Goal: Information Seeking & Learning: Learn about a topic

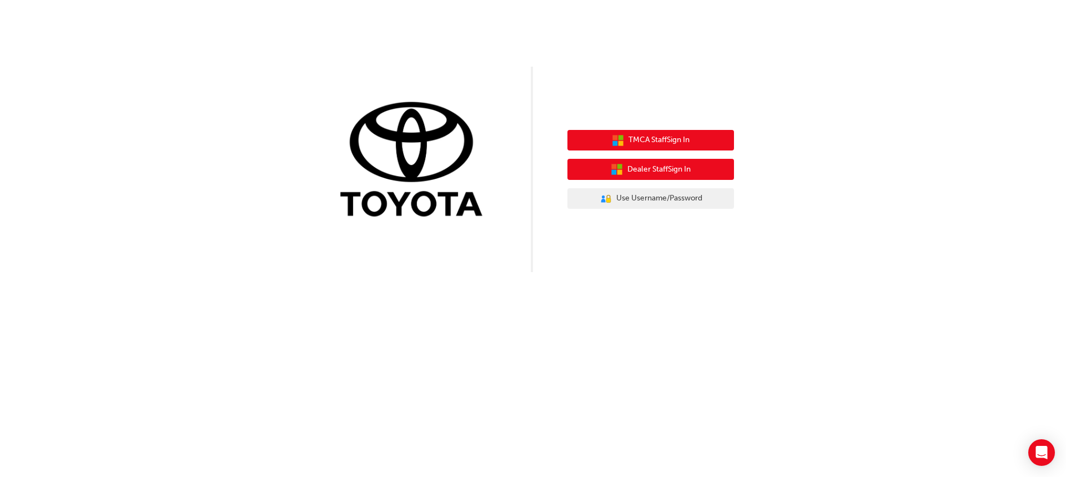
drag, startPoint x: 693, startPoint y: 144, endPoint x: 683, endPoint y: 168, distance: 25.9
click at [683, 168] on div "TMCA Staff Sign In Dealer Staff Sign In User Authentication Icon - Blue Person,…" at bounding box center [650, 170] width 167 height 96
click at [683, 168] on span "Dealer Staff Sign In" at bounding box center [658, 169] width 63 height 13
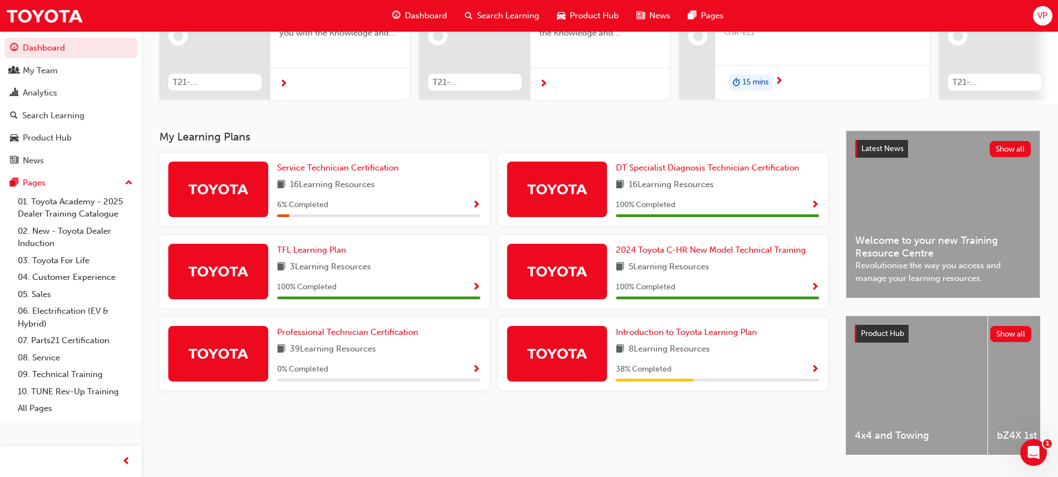
scroll to position [184, 0]
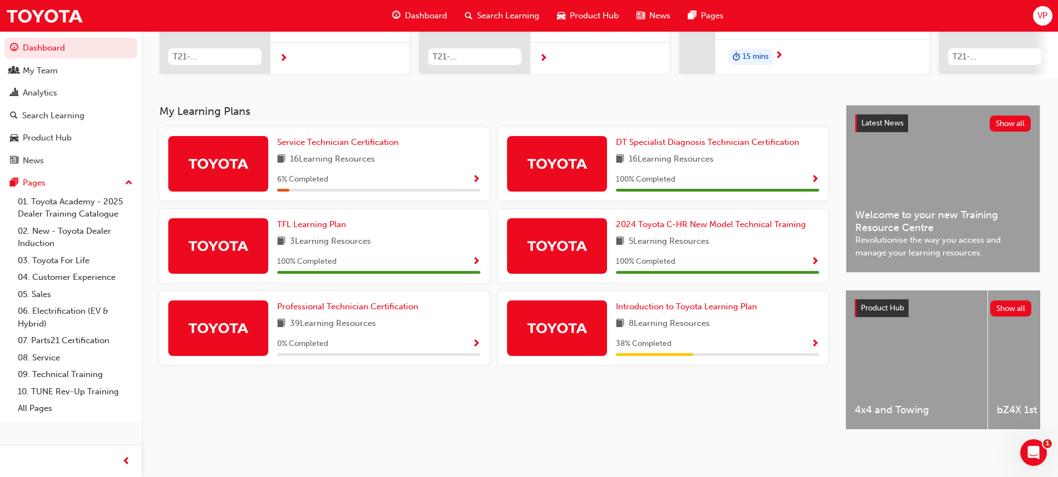
click at [495, 13] on span "Search Learning" at bounding box center [508, 15] width 62 height 13
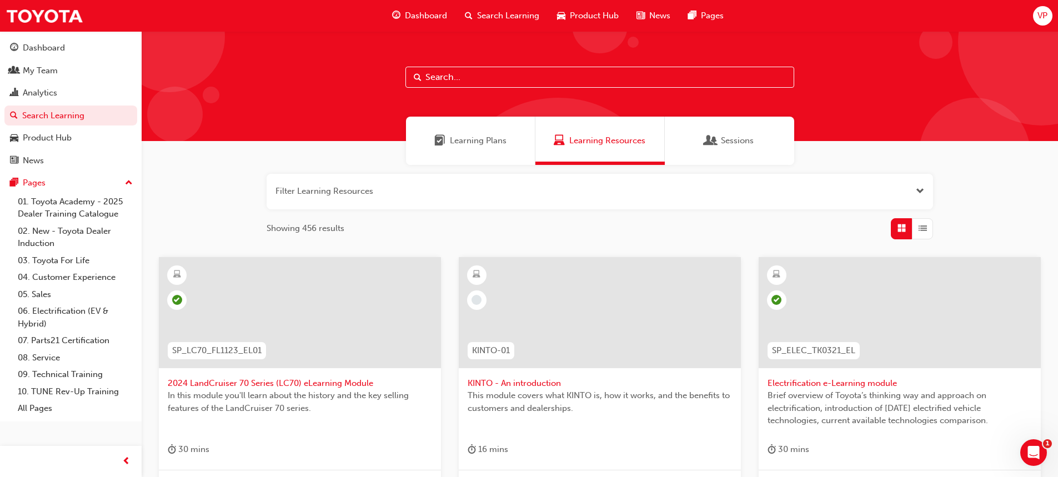
click at [474, 70] on input "text" at bounding box center [599, 77] width 389 height 21
type input "chr"
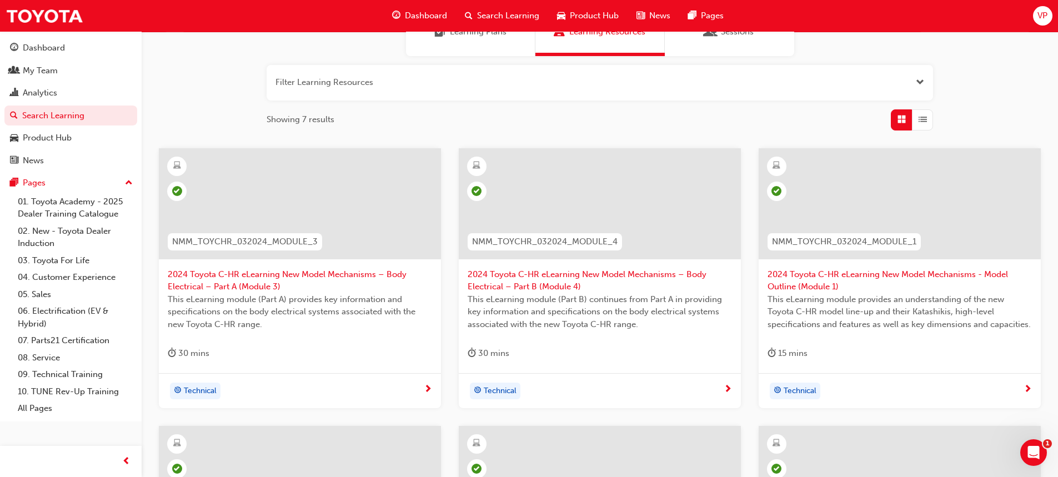
scroll to position [111, 0]
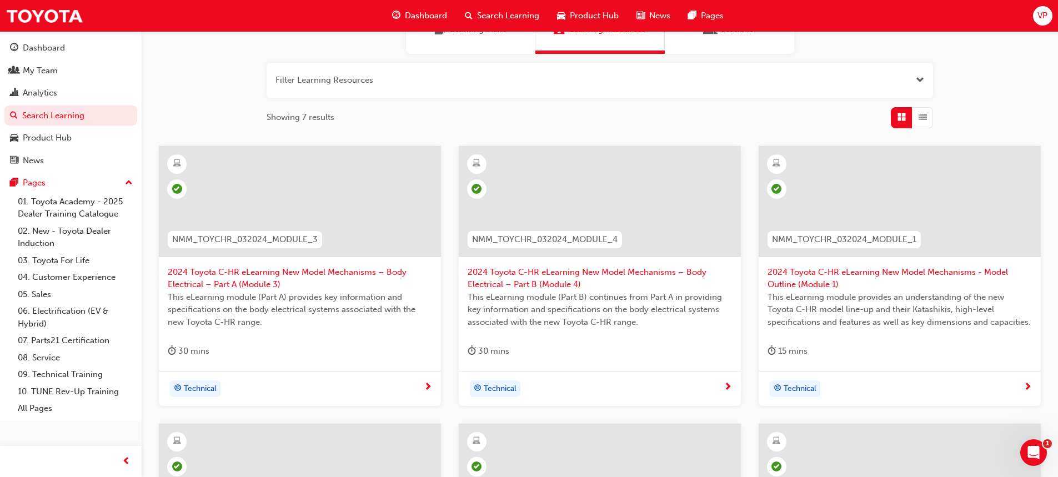
click at [868, 271] on span "2024 Toyota C-HR eLearning New Model Mechanisms - Model Outline (Module 1)" at bounding box center [899, 278] width 264 height 25
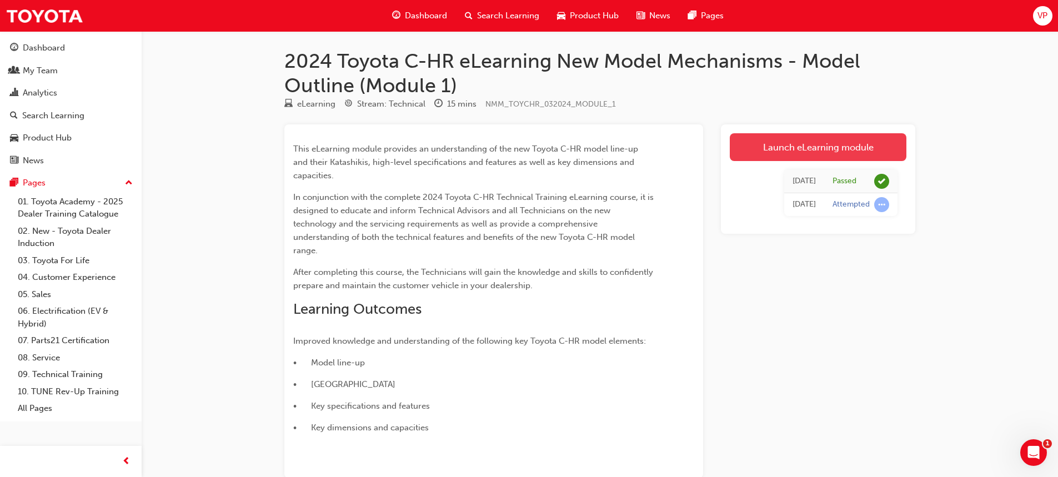
click at [806, 150] on link "Launch eLearning module" at bounding box center [817, 147] width 177 height 28
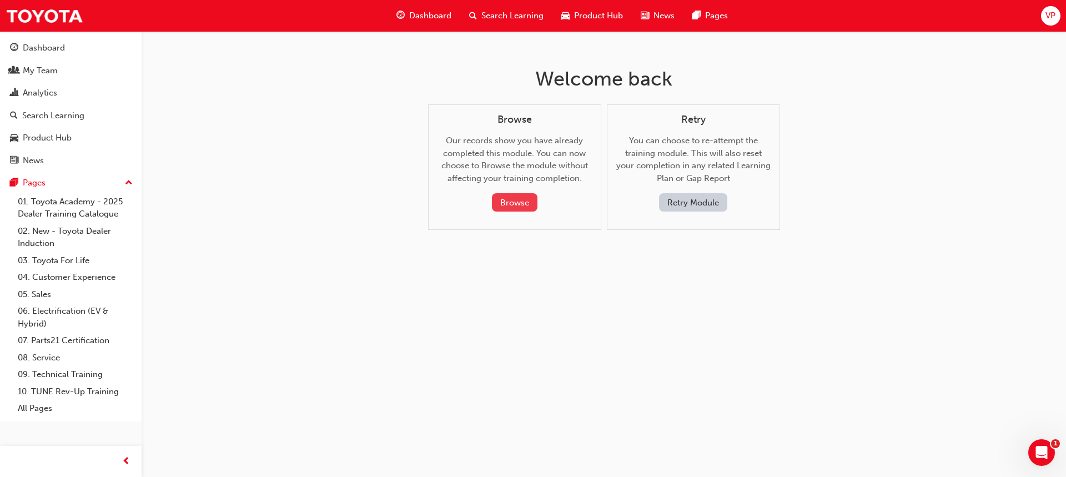
click at [505, 203] on button "Browse" at bounding box center [515, 202] width 46 height 18
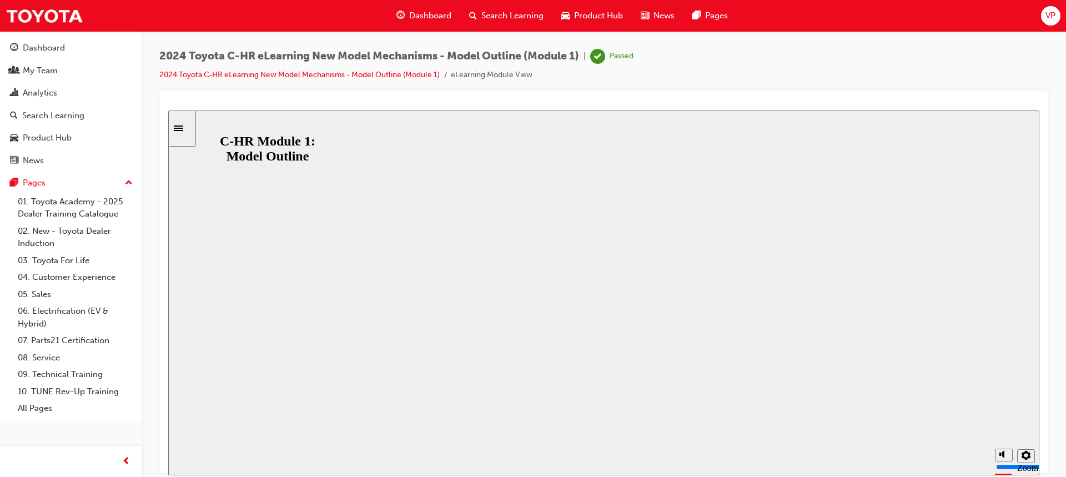
click at [210, 460] on button "Resume" at bounding box center [189, 466] width 42 height 13
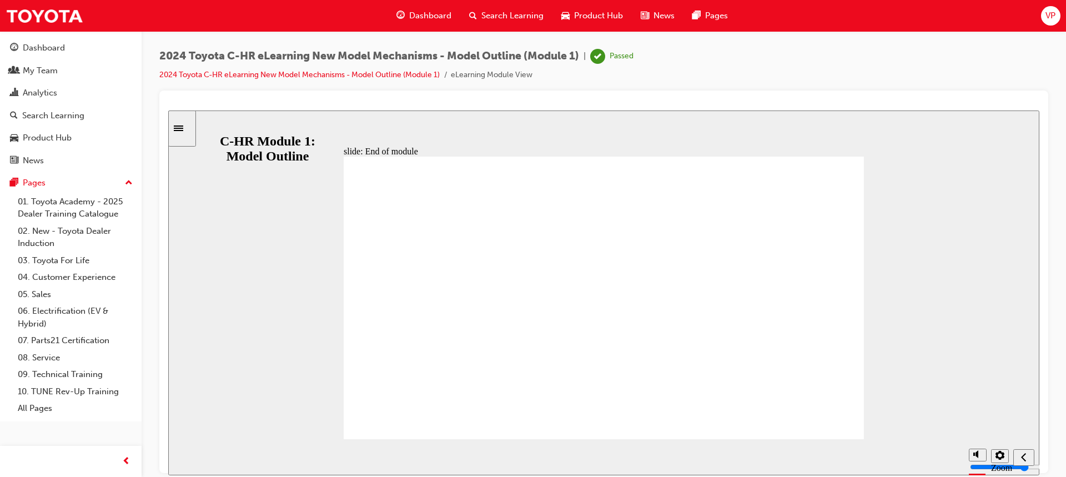
click at [187, 127] on icon "Sidebar Toggle" at bounding box center [182, 127] width 17 height 7
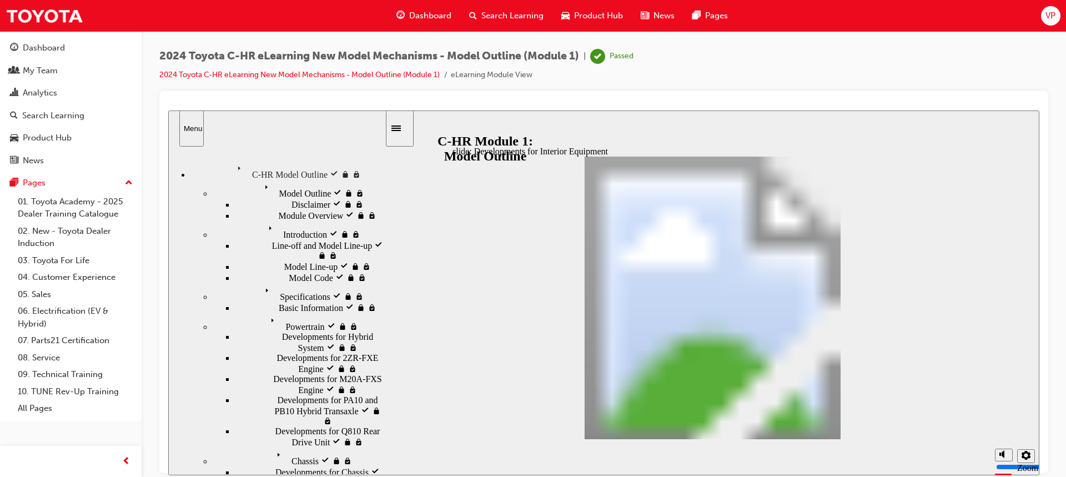
click at [635, 94] on div at bounding box center [603, 281] width 889 height 382
drag, startPoint x: 635, startPoint y: 110, endPoint x: 803, endPoint y: 220, distance: 200.2
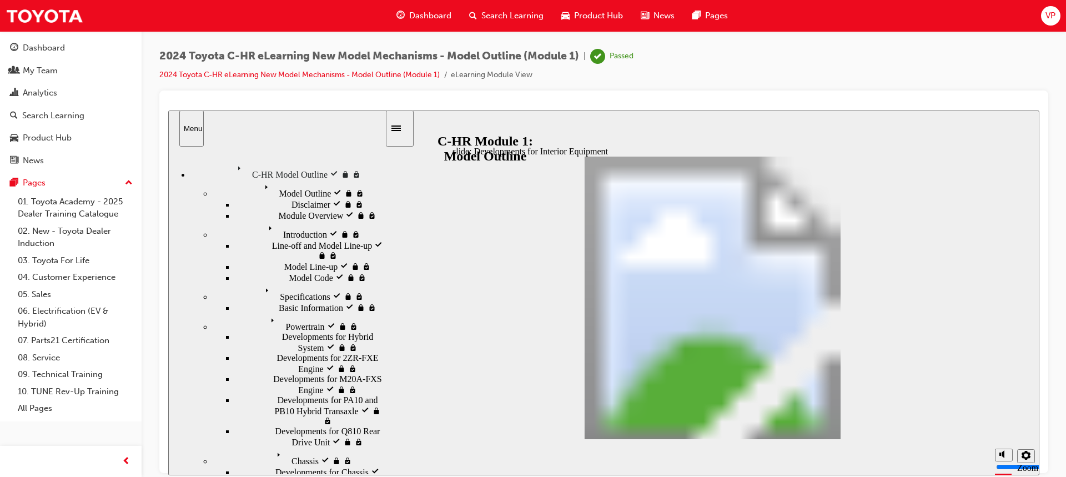
click at [504, 12] on span "Search Learning" at bounding box center [512, 15] width 62 height 13
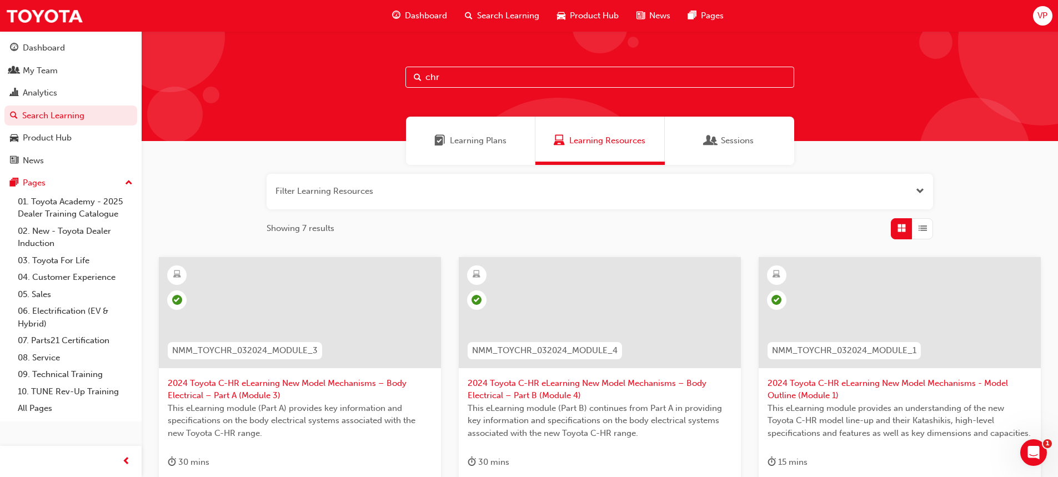
drag, startPoint x: 522, startPoint y: 80, endPoint x: 342, endPoint y: 68, distance: 180.3
click at [349, 86] on div "chr" at bounding box center [600, 86] width 916 height 110
type input "camry"
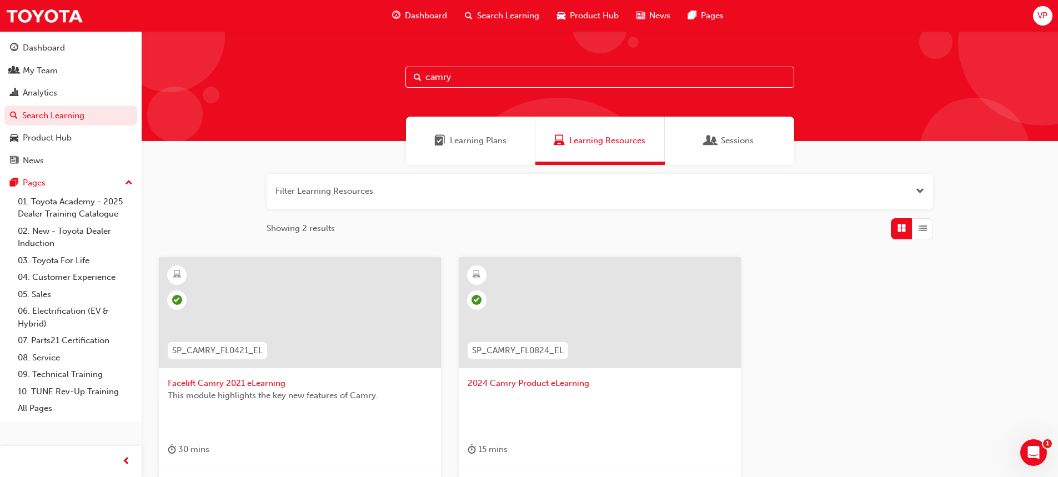
click at [555, 385] on span "2024 Camry Product eLearning" at bounding box center [599, 383] width 264 height 13
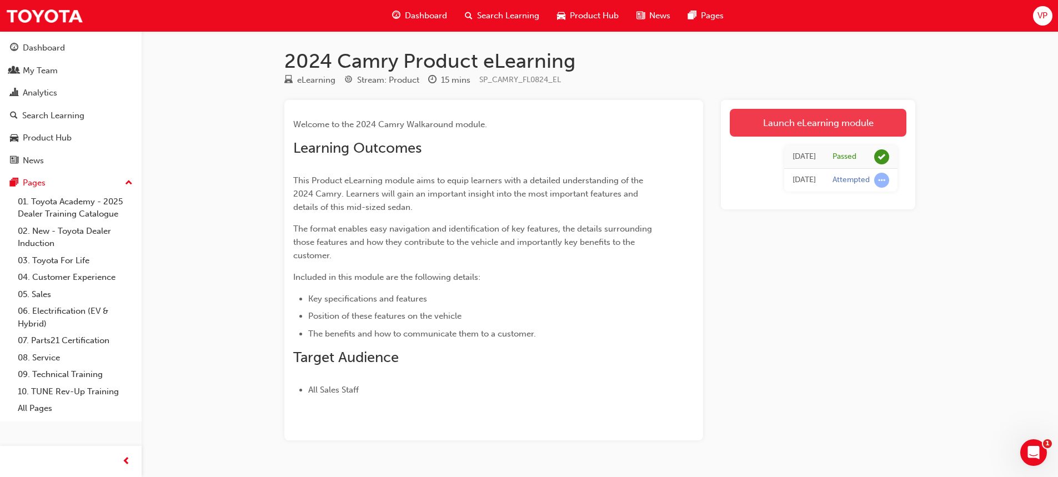
click at [822, 125] on link "Launch eLearning module" at bounding box center [817, 123] width 177 height 28
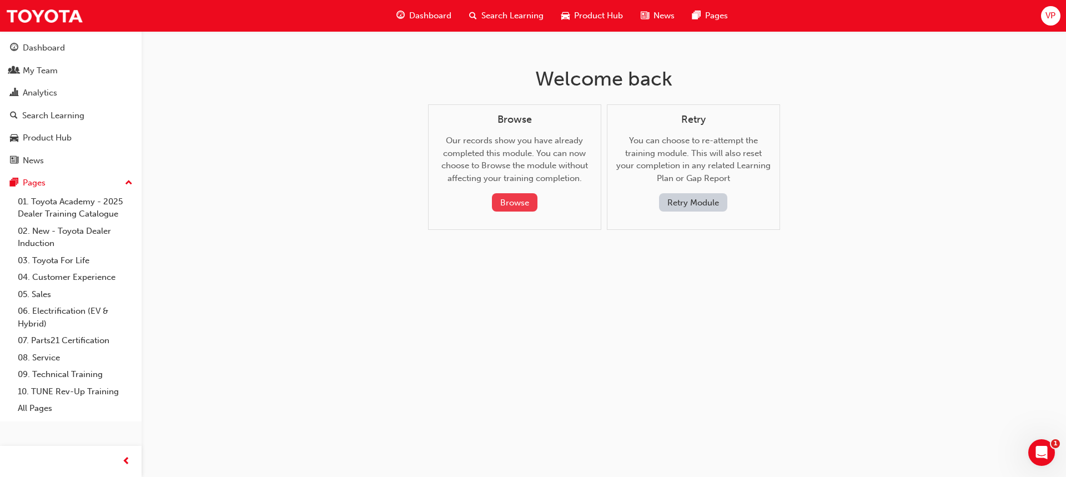
click at [526, 208] on button "Browse" at bounding box center [515, 202] width 46 height 18
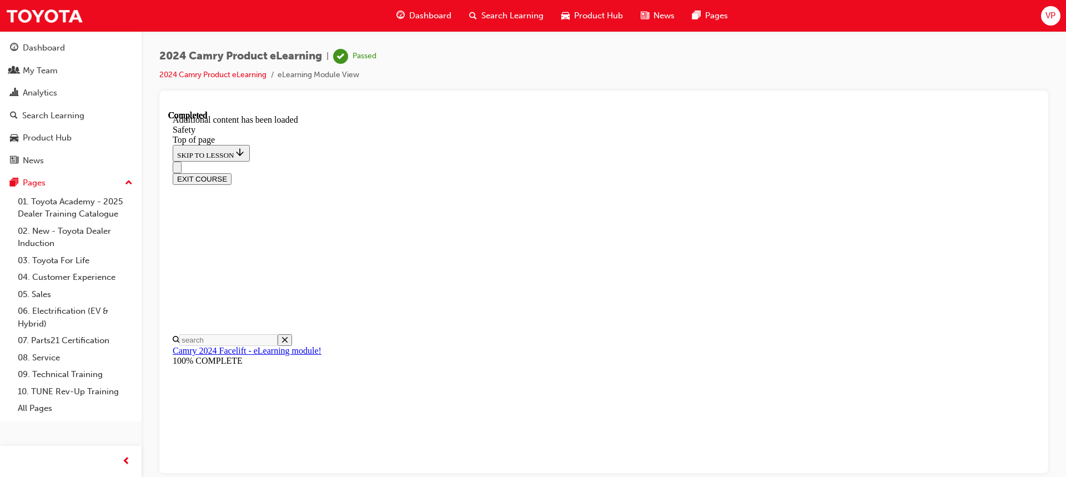
scroll to position [69, 0]
